Goal: Navigation & Orientation: Find specific page/section

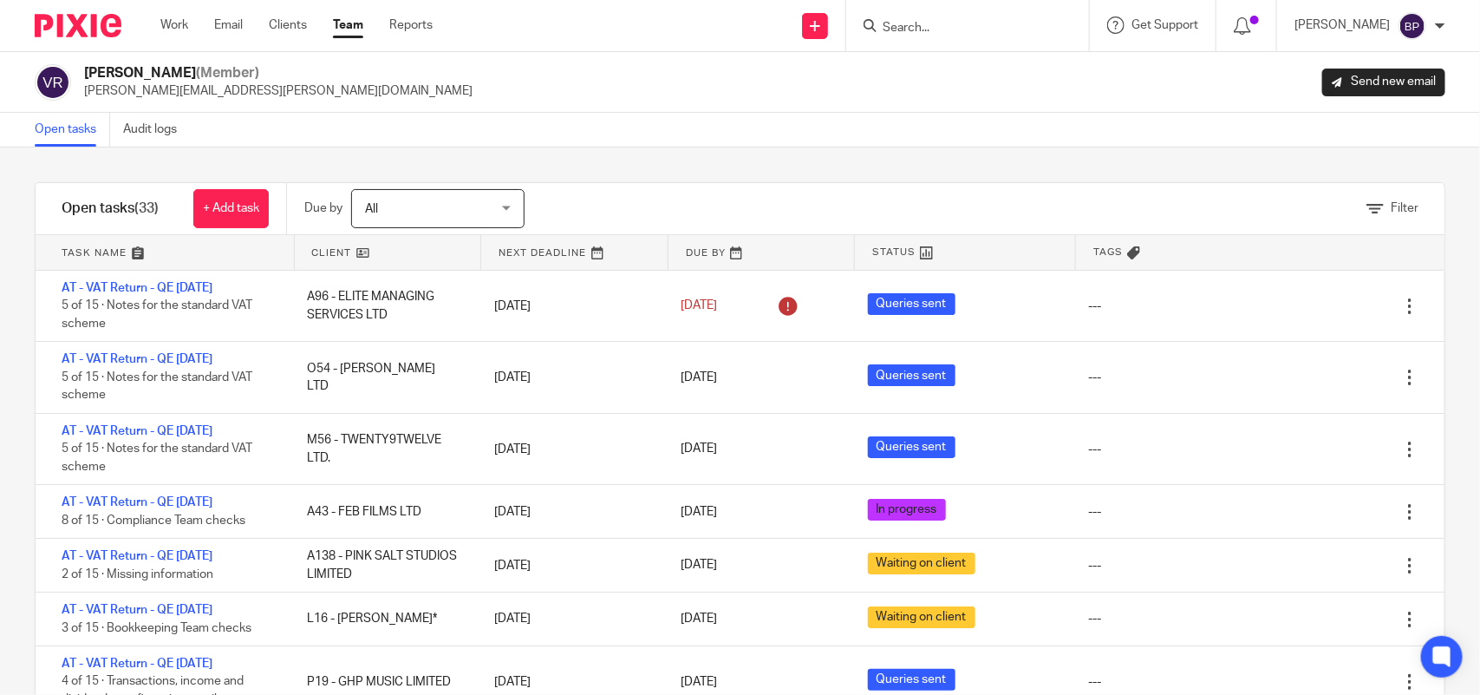
click at [283, 143] on div "Open tasks Audit logs" at bounding box center [740, 130] width 1480 height 35
click at [851, 158] on div "Filter tasks Only show tasks matching all of these conditions 1 Client name Is …" at bounding box center [740, 420] width 1480 height 547
click at [265, 134] on div "Open tasks Audit logs" at bounding box center [740, 130] width 1480 height 35
click at [65, 135] on link "Open tasks" at bounding box center [72, 130] width 75 height 34
